Goal: Task Accomplishment & Management: Find specific page/section

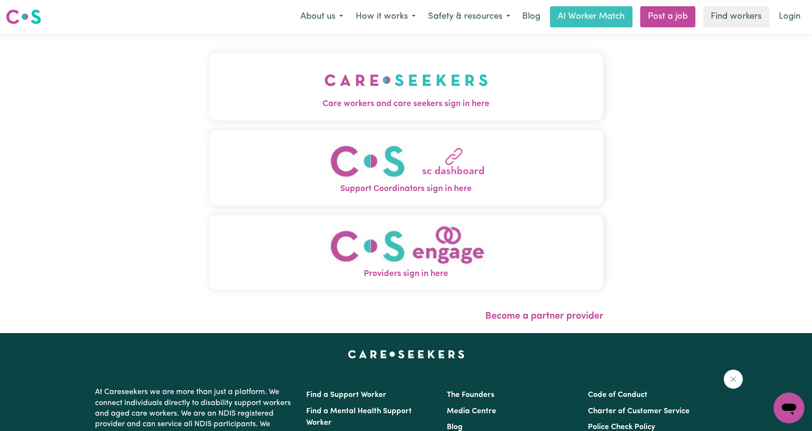
drag, startPoint x: 0, startPoint y: 0, endPoint x: 406, endPoint y: 74, distance: 412.4
click at [406, 74] on img "Care workers and care seekers sign in here" at bounding box center [406, 79] width 164 height 35
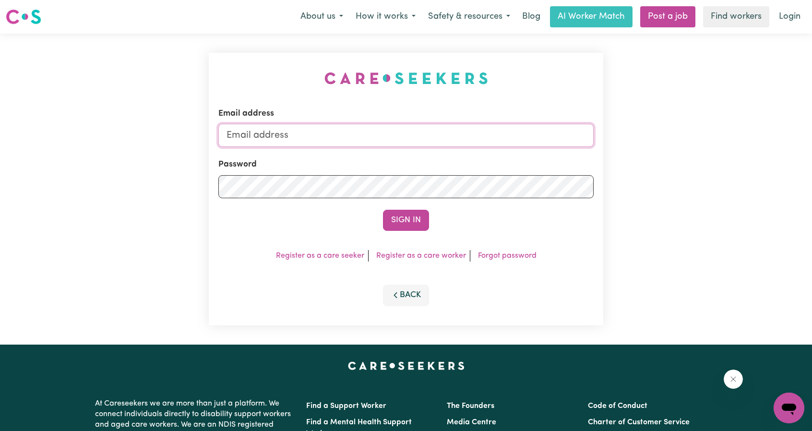
click at [363, 137] on input "Email address" at bounding box center [405, 135] width 375 height 23
click at [409, 224] on button "Sign In" at bounding box center [406, 220] width 46 height 21
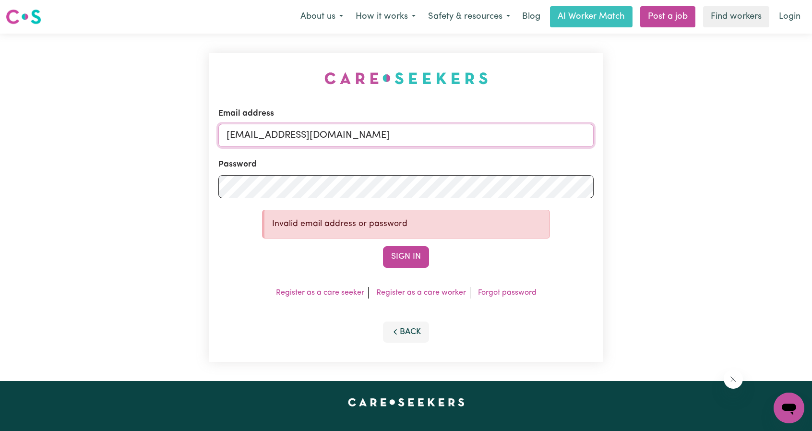
click at [365, 141] on input "[EMAIL_ADDRESS][DOMAIN_NAME]" at bounding box center [405, 135] width 375 height 23
click at [393, 257] on button "Sign In" at bounding box center [406, 256] width 46 height 21
click at [421, 135] on input "[EMAIL_ADDRESS][DOMAIN_NAME]" at bounding box center [405, 135] width 375 height 23
click at [421, 135] on input "[EMAIL_ADDRESS]" at bounding box center [405, 135] width 375 height 23
type input "[EMAIL_ADDRESS][DOMAIN_NAME]"
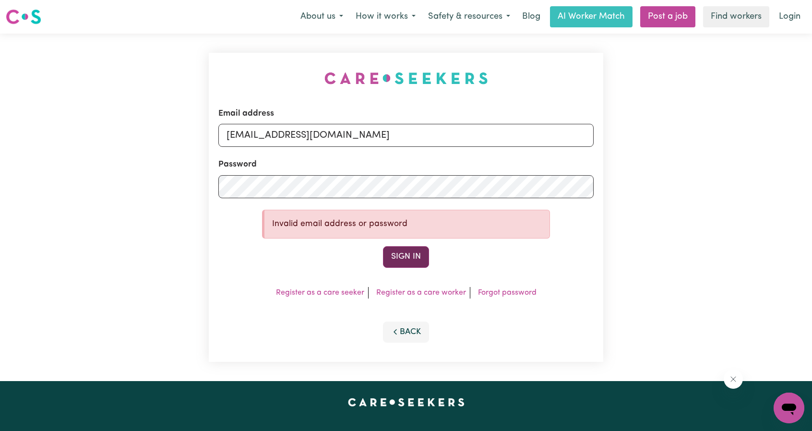
click at [412, 257] on button "Sign In" at bounding box center [406, 256] width 46 height 21
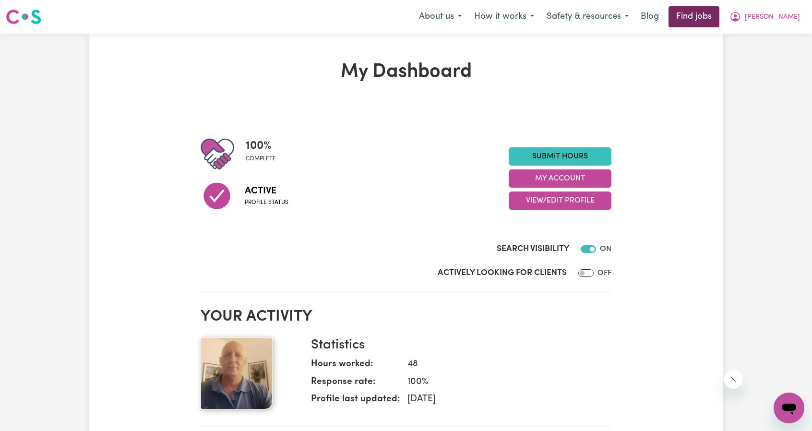
click at [710, 16] on link "Find jobs" at bounding box center [693, 16] width 51 height 21
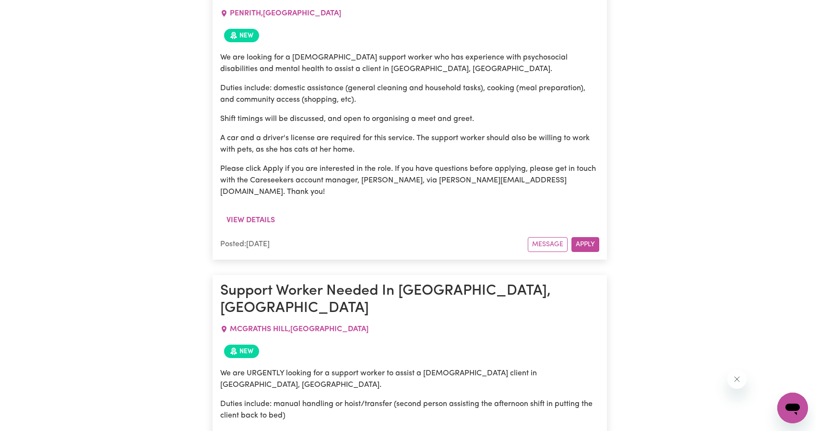
scroll to position [1233, 0]
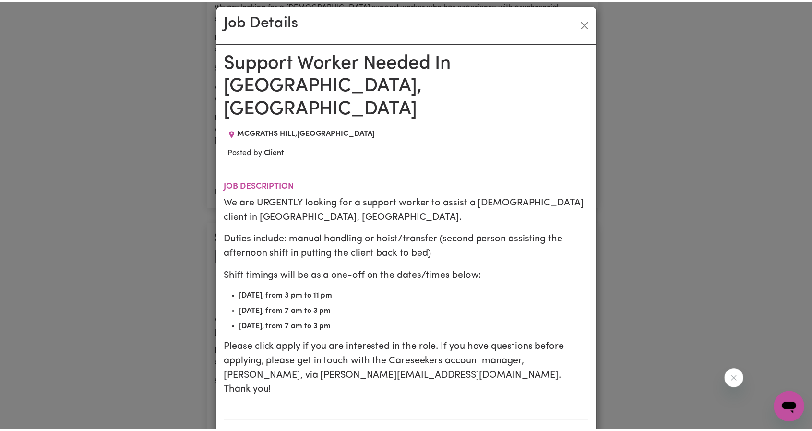
scroll to position [0, 0]
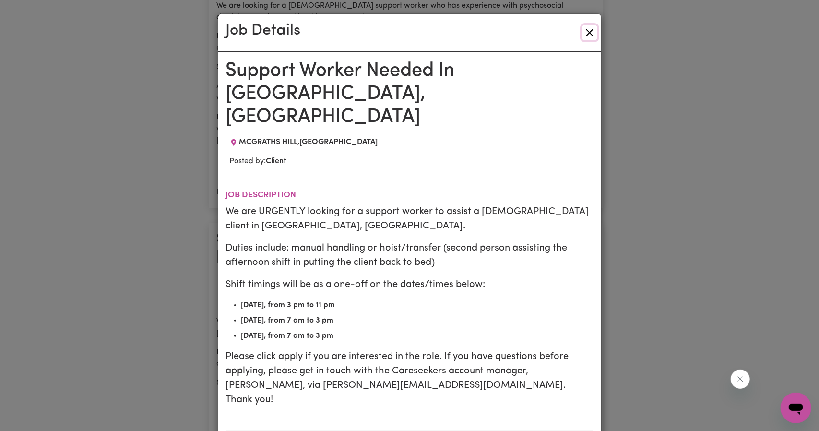
click at [586, 31] on button "Close" at bounding box center [589, 32] width 15 height 15
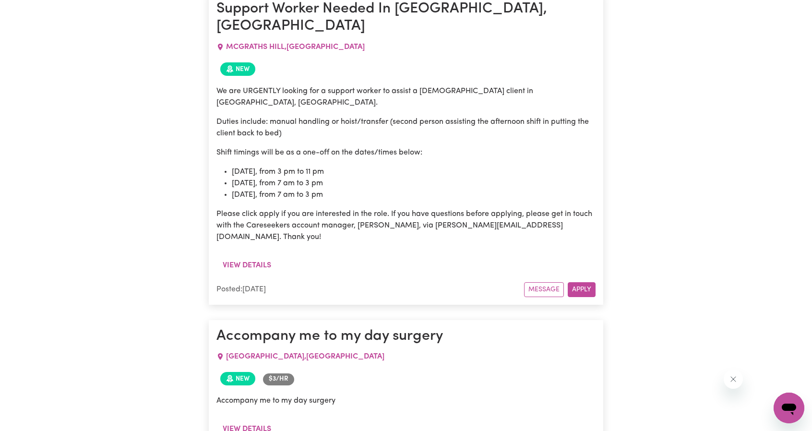
scroll to position [1472, 0]
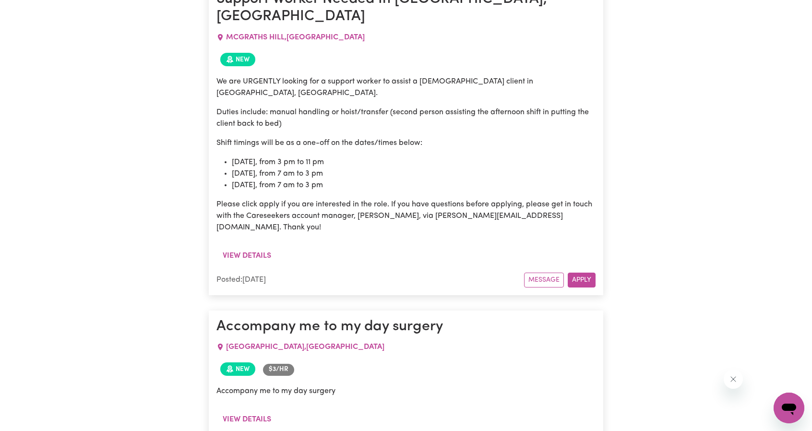
click at [282, 364] on span "$ 3 /hr" at bounding box center [278, 370] width 31 height 12
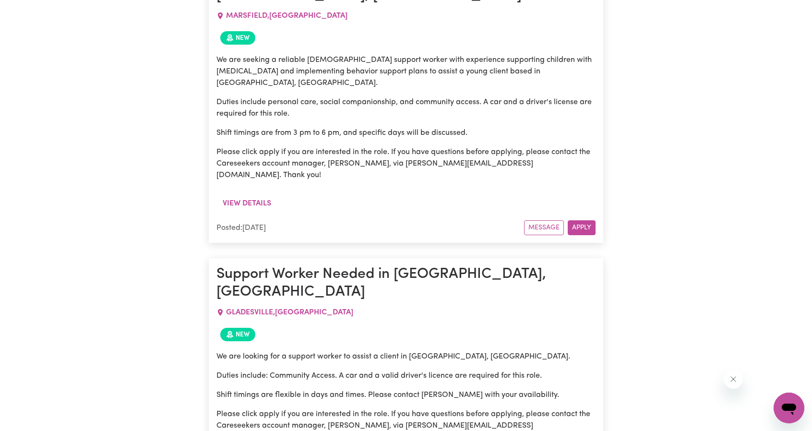
scroll to position [2000, 0]
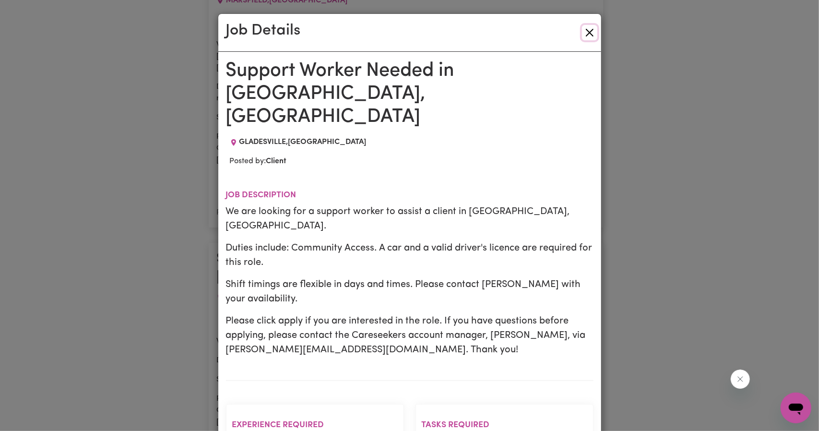
click at [583, 33] on button "Close" at bounding box center [589, 32] width 15 height 15
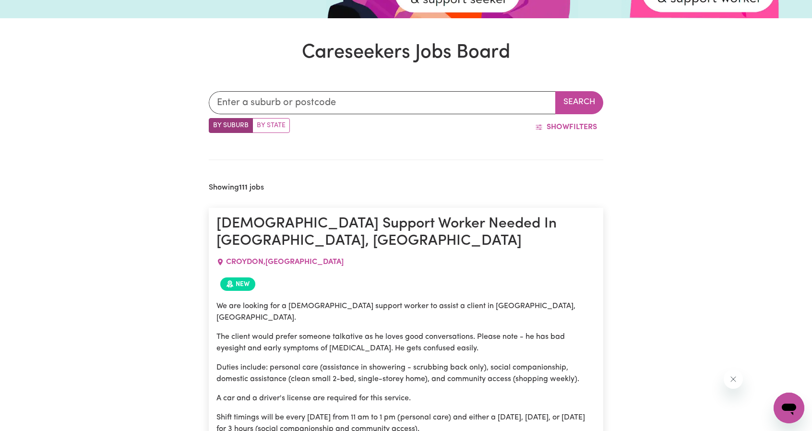
scroll to position [0, 0]
